Goal: Information Seeking & Learning: Learn about a topic

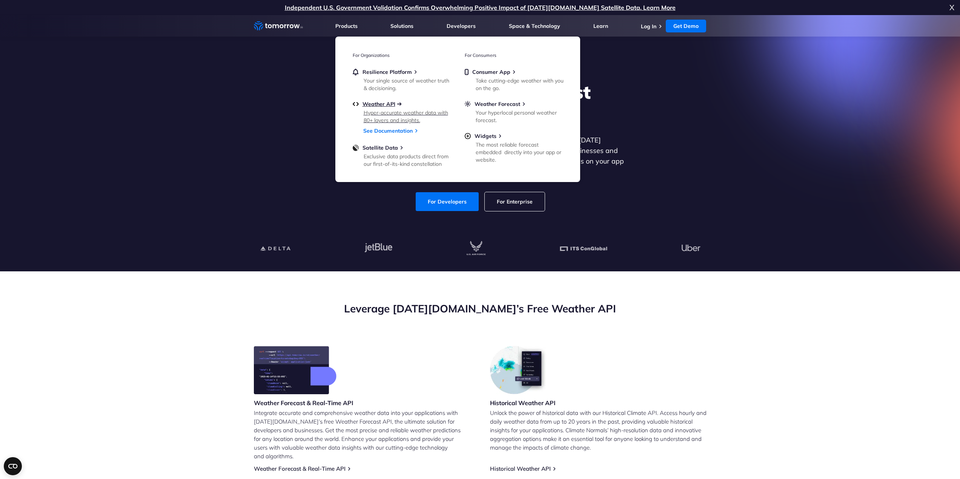
click at [387, 103] on span "Weather API" at bounding box center [378, 104] width 33 height 7
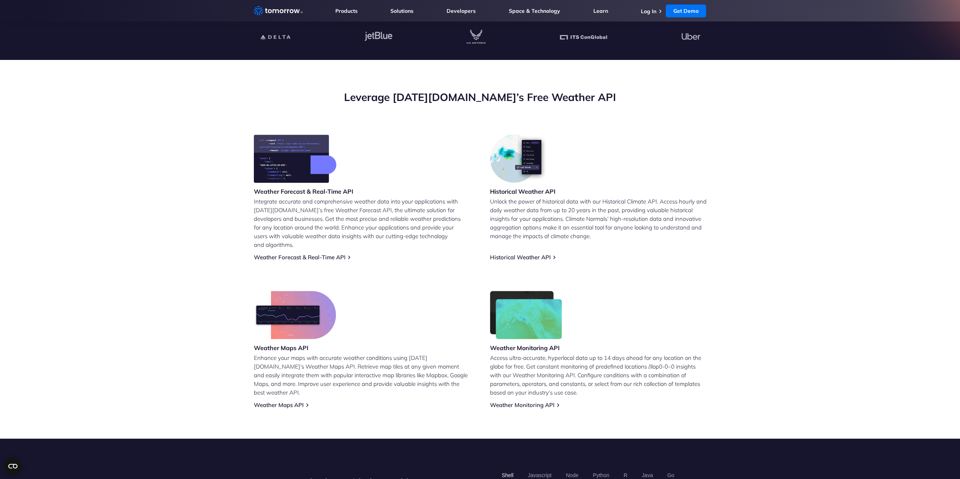
scroll to position [264, 0]
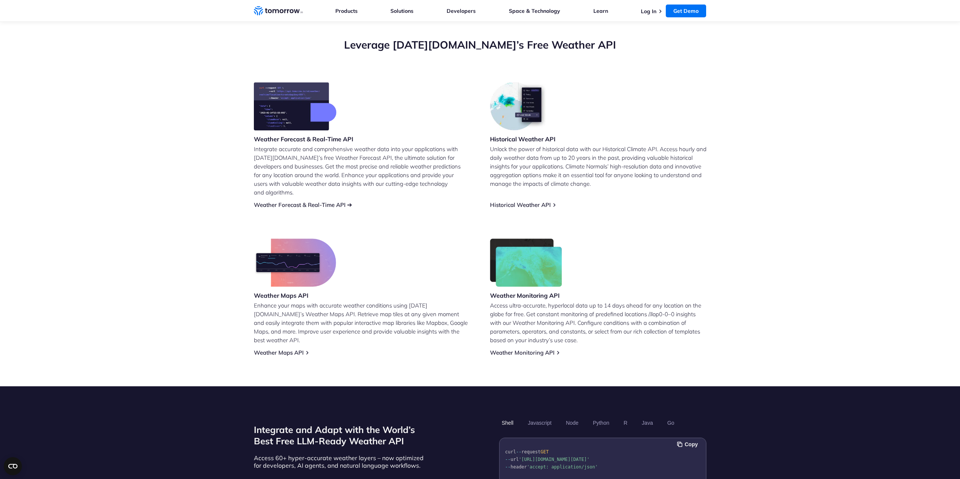
click at [307, 201] on link "Weather Forecast & Real-Time API" at bounding box center [300, 204] width 92 height 7
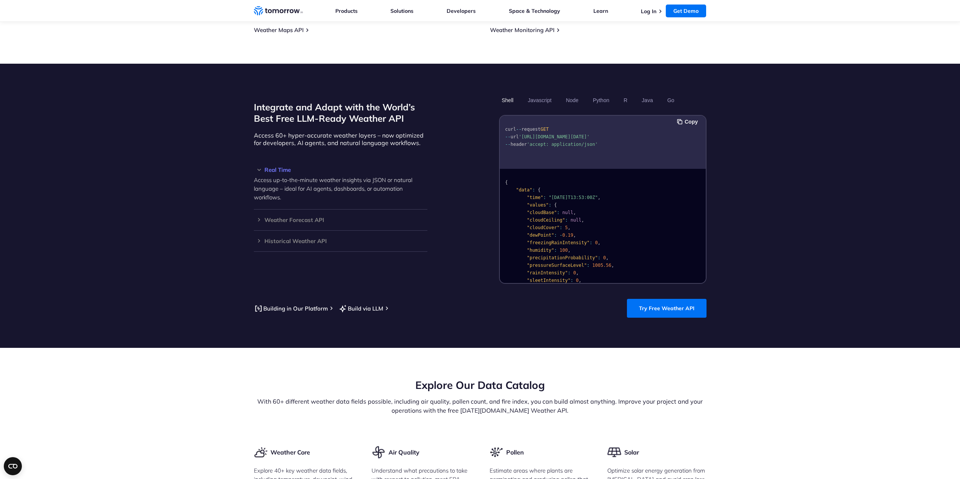
scroll to position [641, 0]
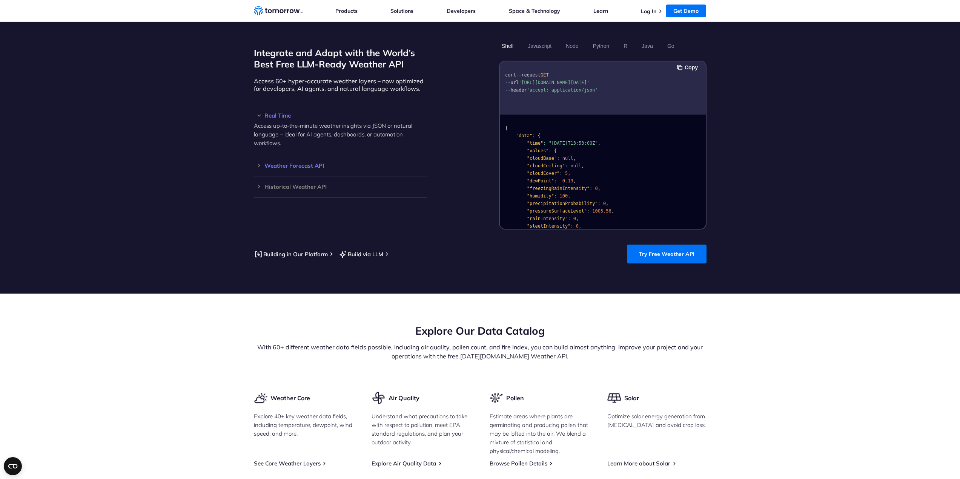
click at [260, 163] on h3 "Weather Forecast API" at bounding box center [340, 166] width 173 height 6
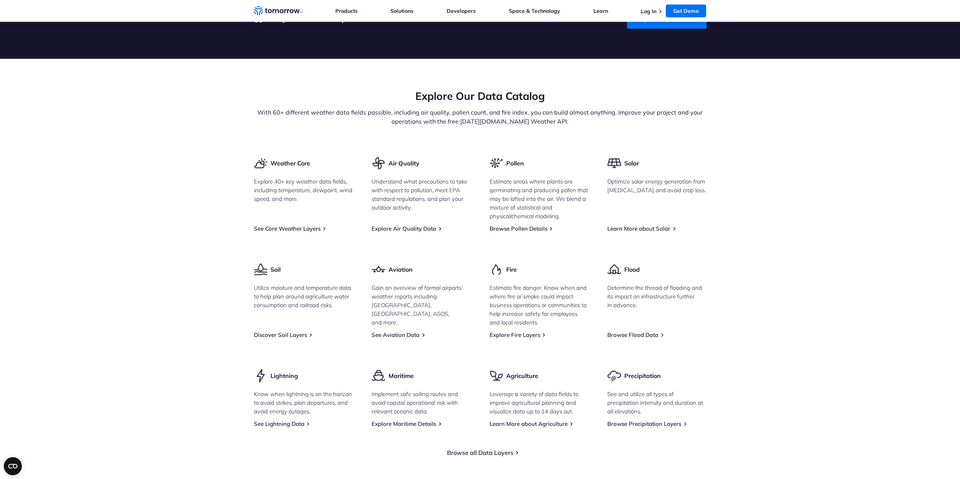
scroll to position [868, 0]
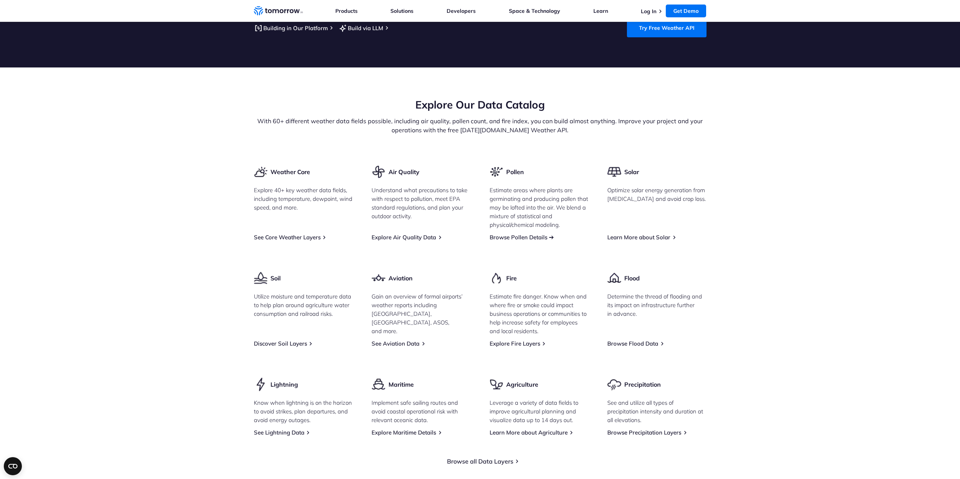
click at [529, 234] on link "Browse Pollen Details" at bounding box center [519, 237] width 58 height 7
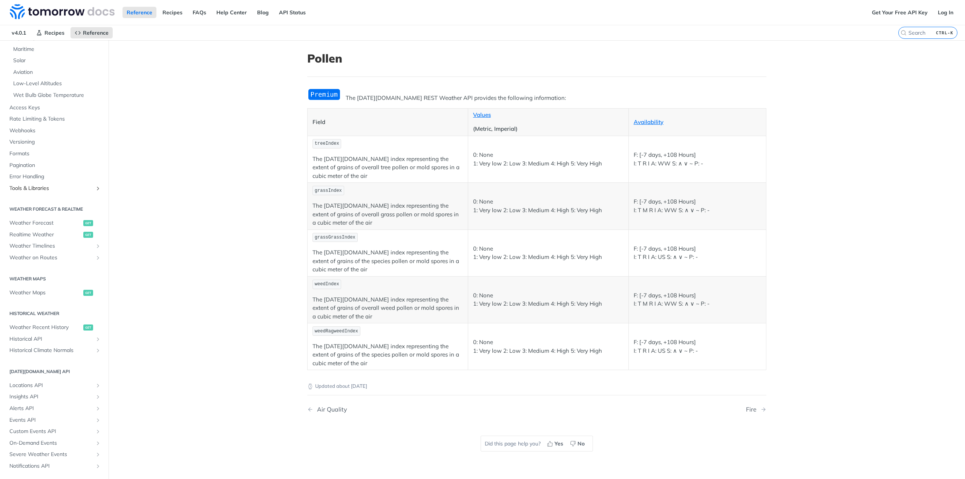
scroll to position [207, 0]
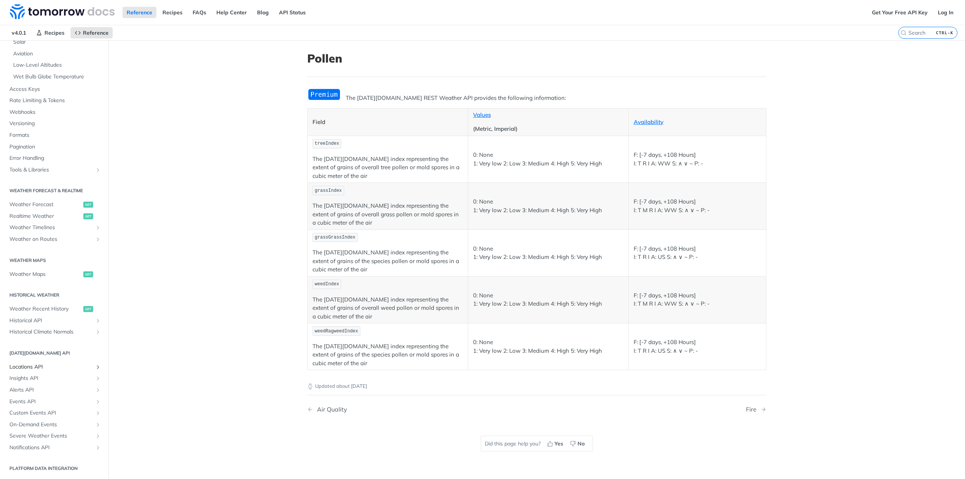
click at [30, 366] on span "Locations API" at bounding box center [51, 368] width 84 height 8
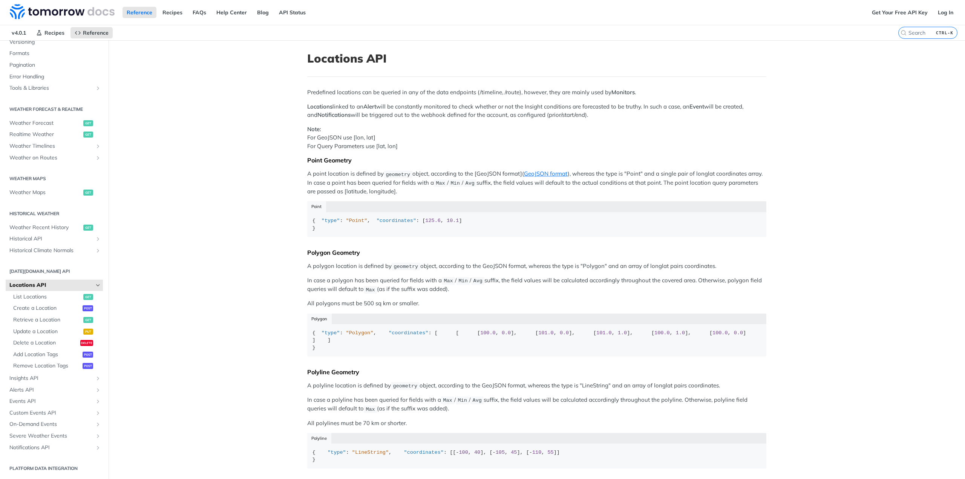
scroll to position [21, 0]
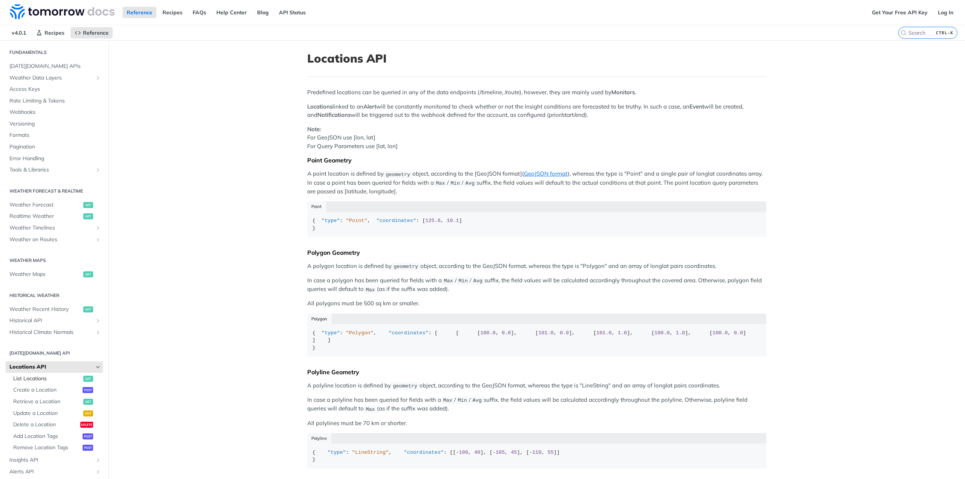
click at [32, 378] on span "List Locations" at bounding box center [47, 379] width 68 height 8
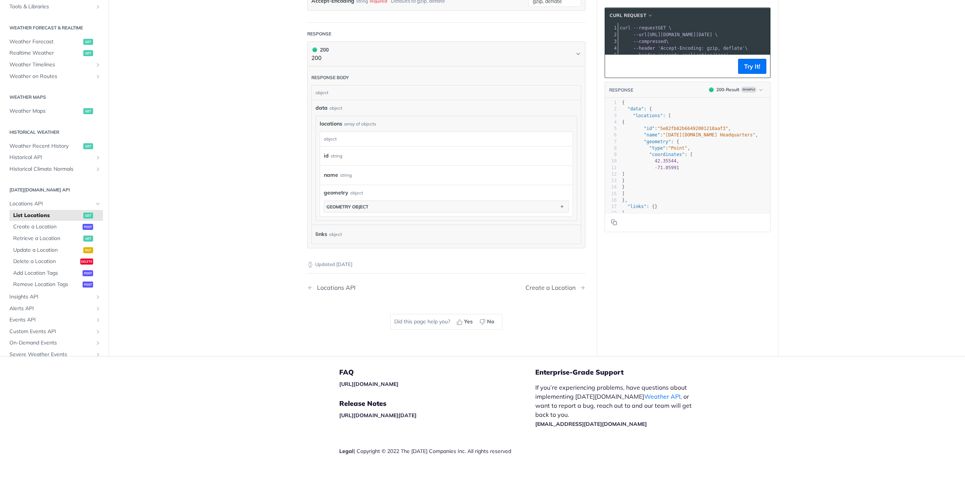
scroll to position [188, 0]
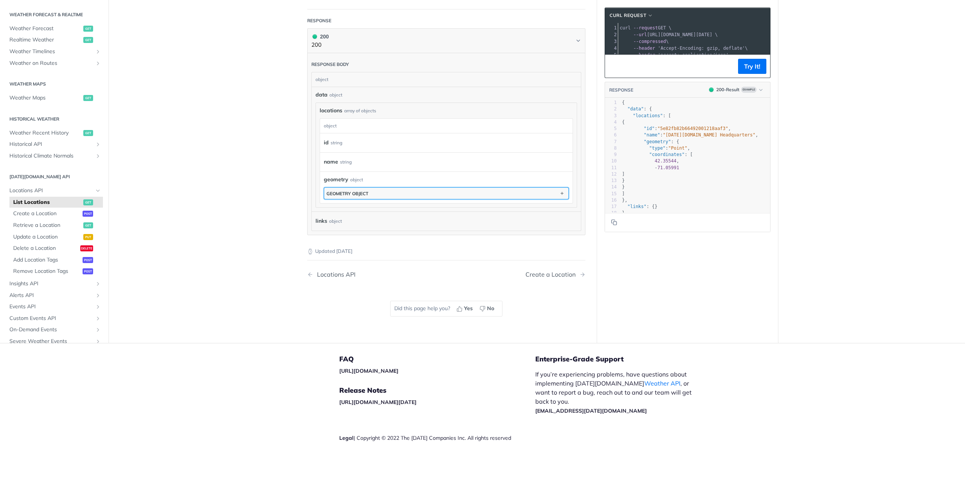
click at [496, 194] on button "geometry object" at bounding box center [446, 193] width 244 height 11
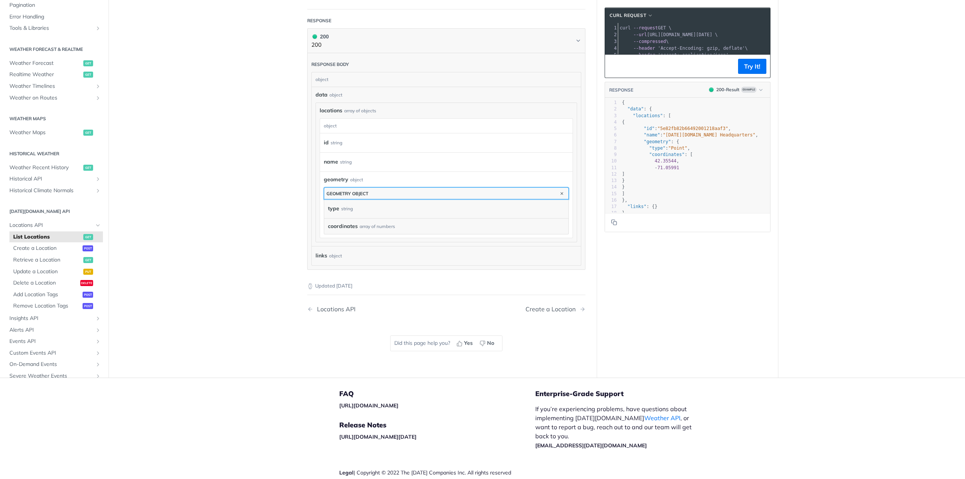
click at [496, 194] on button "geometry object" at bounding box center [446, 193] width 244 height 11
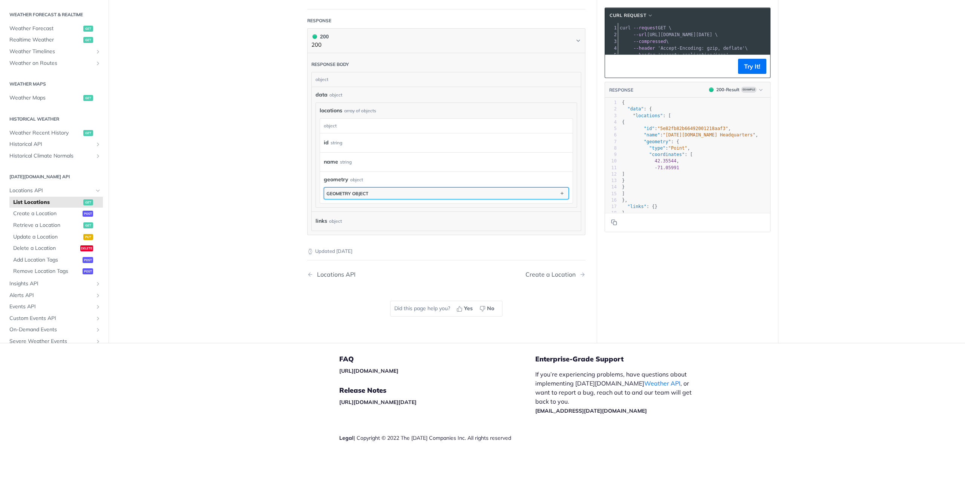
scroll to position [0, 0]
